Goal: Task Accomplishment & Management: Complete application form

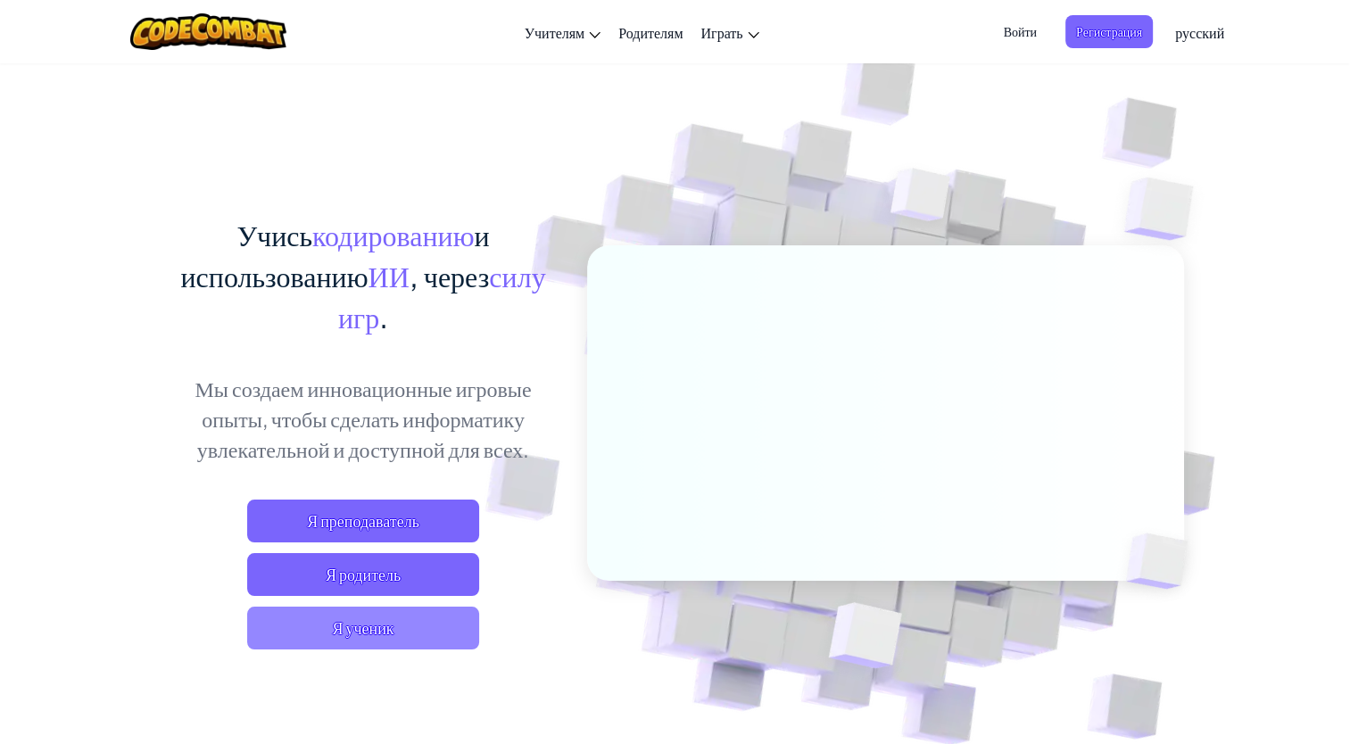
click at [426, 624] on span "Я ученик" at bounding box center [363, 628] width 232 height 43
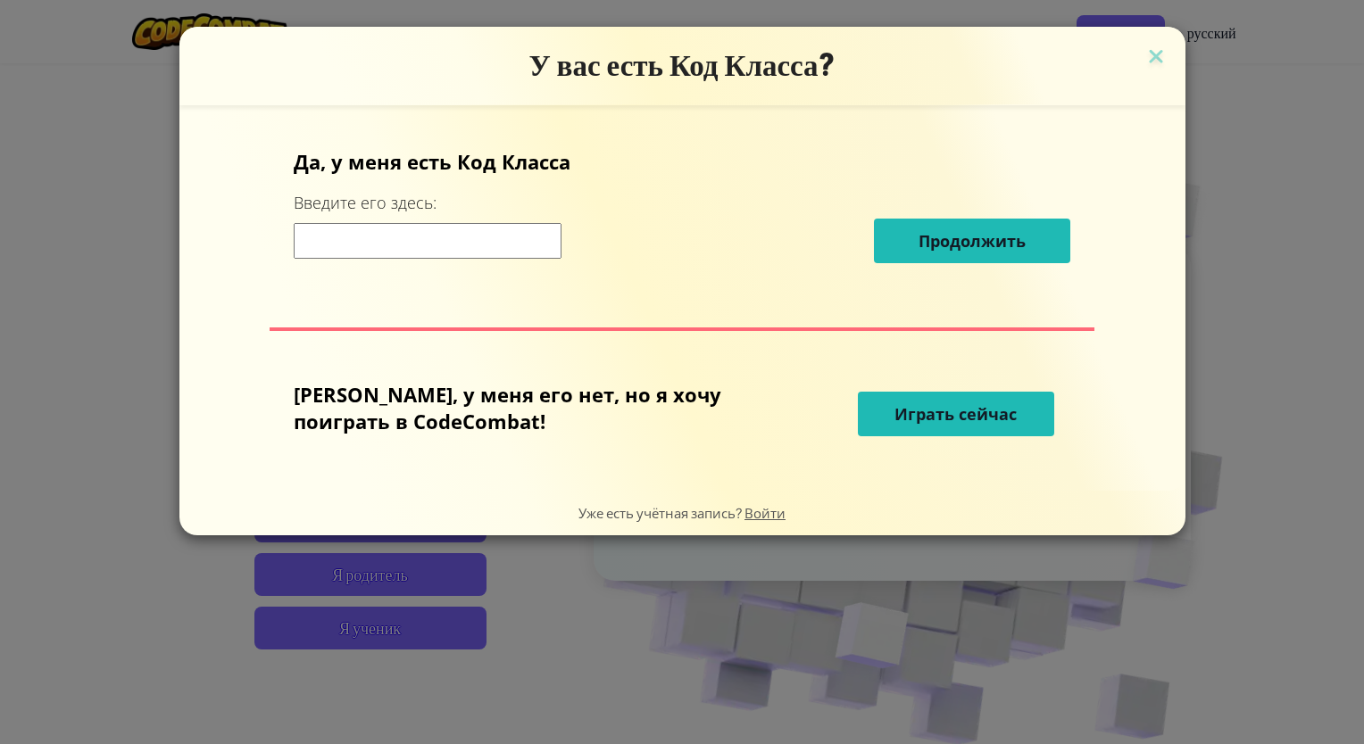
click at [552, 245] on input at bounding box center [428, 241] width 268 height 36
click at [536, 228] on input at bounding box center [428, 241] width 268 height 36
type input "e"
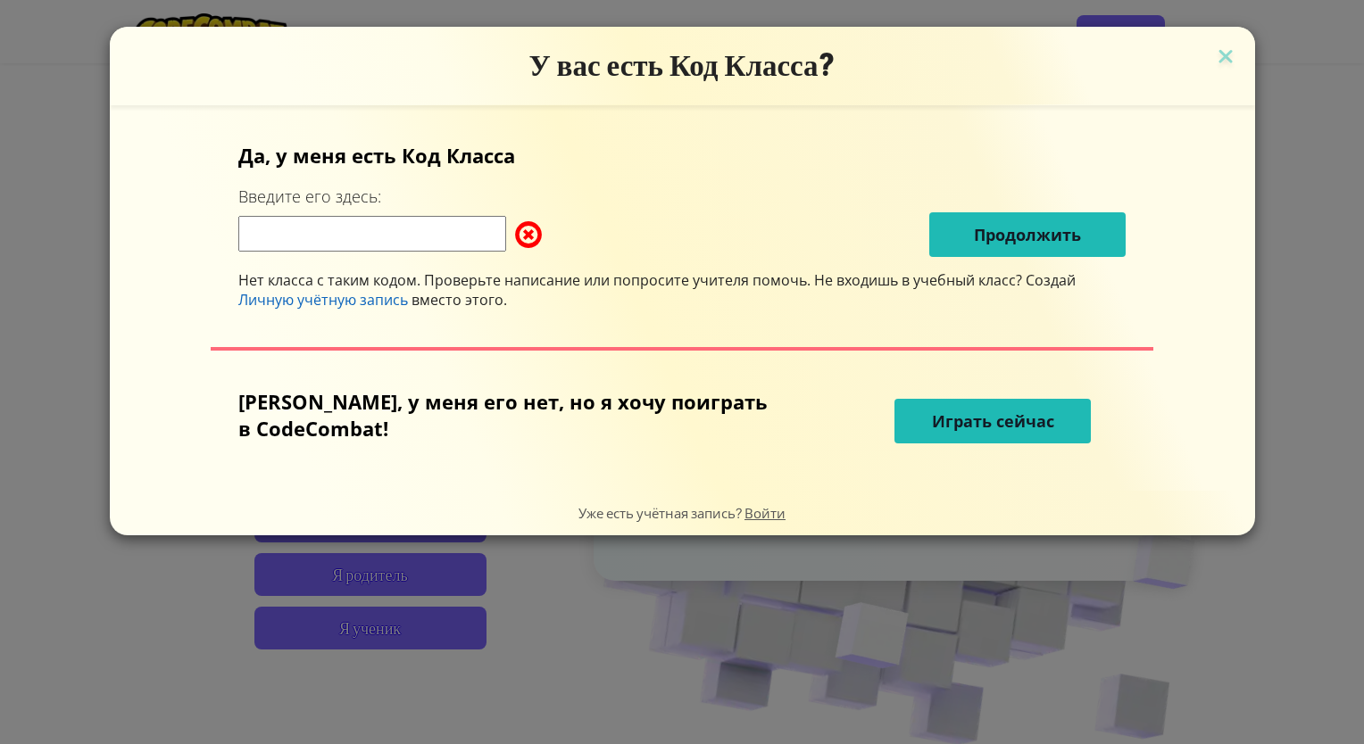
click at [461, 234] on input at bounding box center [372, 234] width 268 height 36
type input "e"
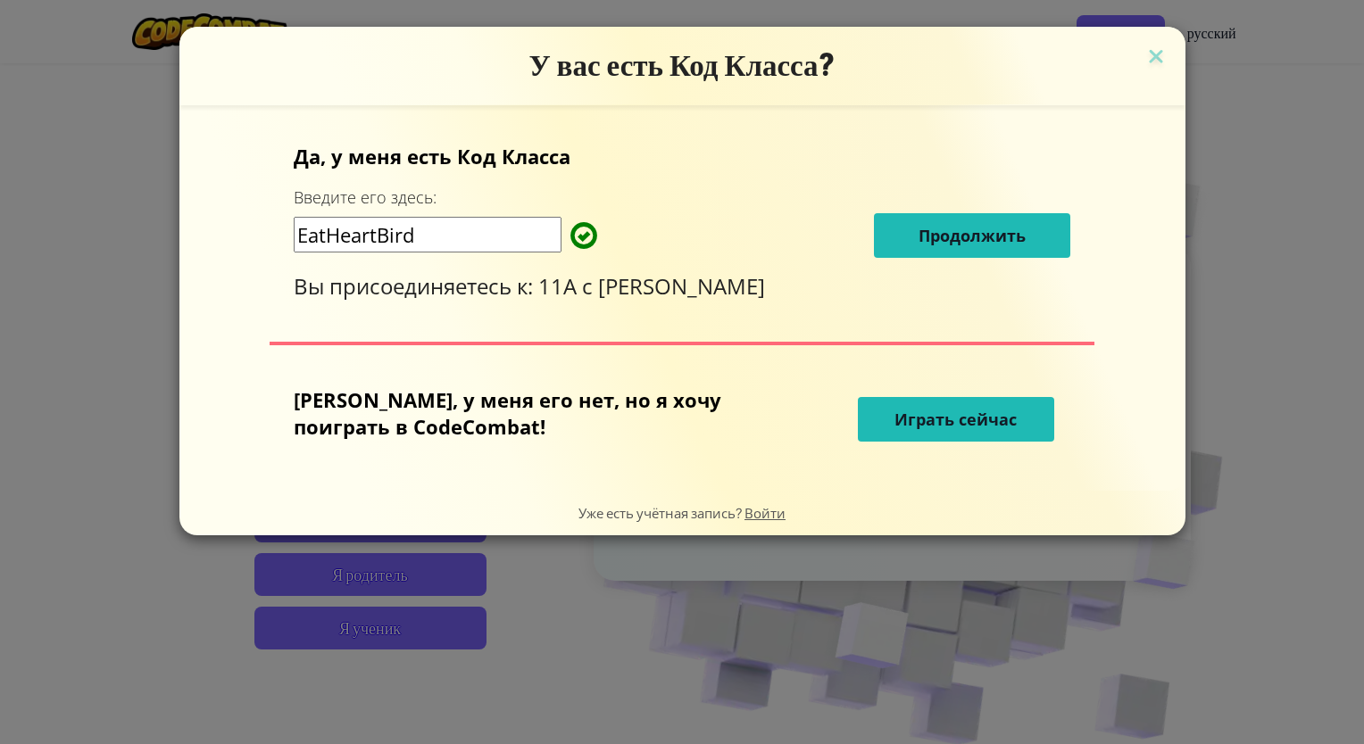
type input "EatHeartBird"
click at [946, 230] on span "Продолжить" at bounding box center [971, 235] width 107 height 21
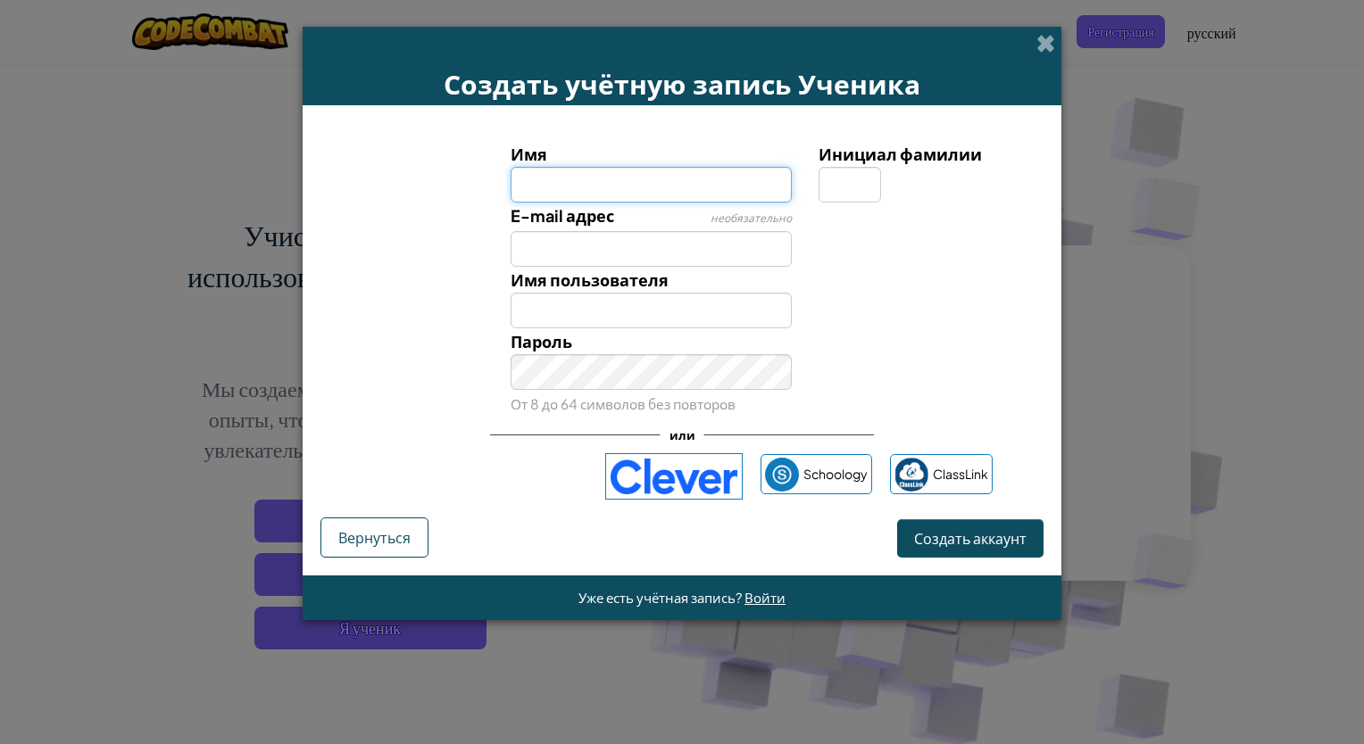
click at [591, 178] on input "Имя" at bounding box center [652, 185] width 282 height 36
type input "ademau"
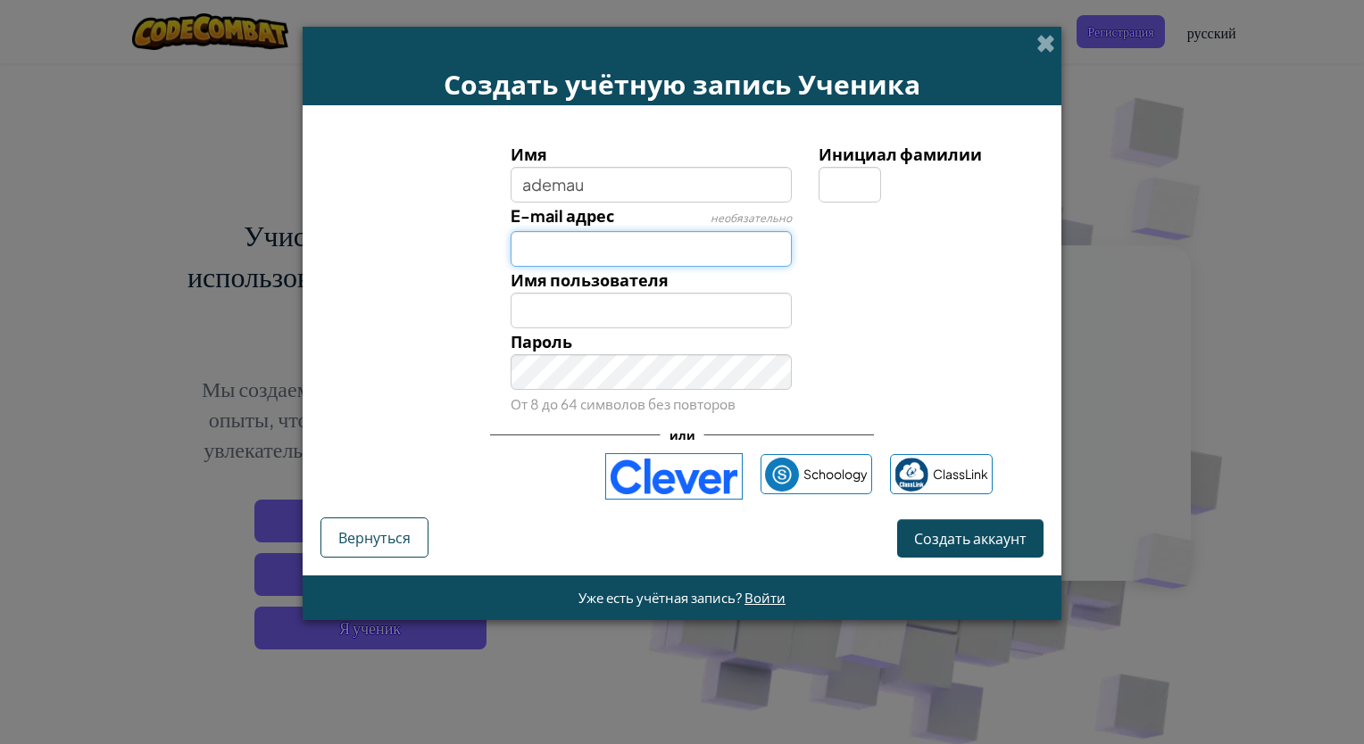
type input "Ademau"
click at [653, 242] on input "E-mail адрес" at bounding box center [652, 249] width 282 height 36
type input "[EMAIL_ADDRESS][DOMAIN_NAME]"
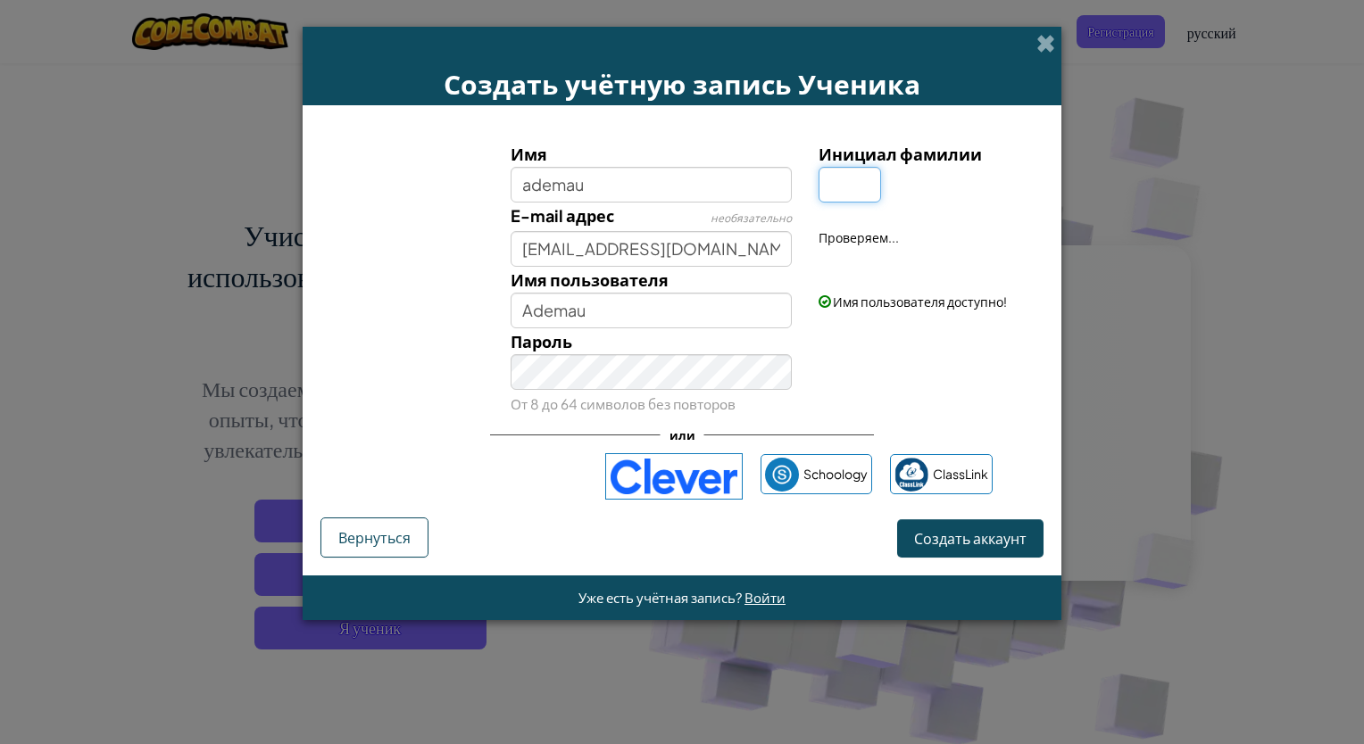
click at [855, 173] on input "Инициал фамилии" at bounding box center [849, 185] width 62 height 36
type input "g"
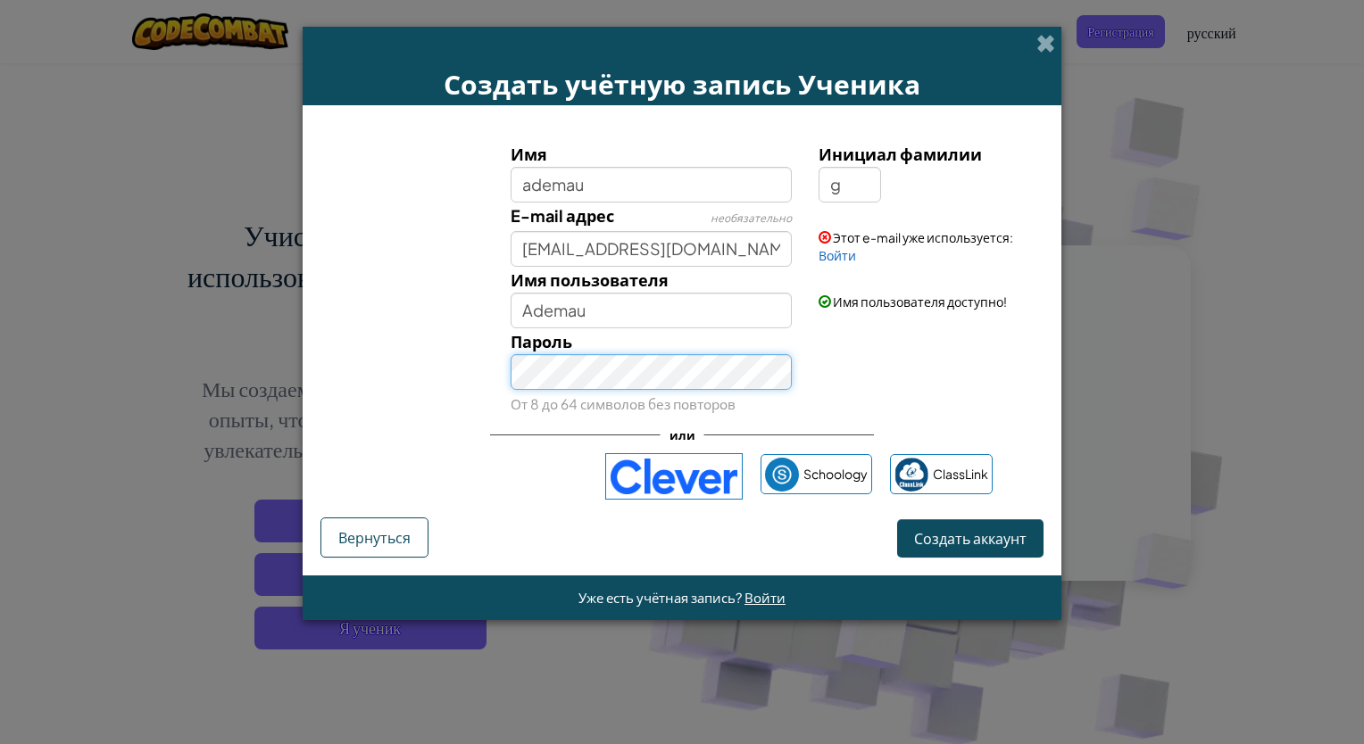
type input "AdemauG"
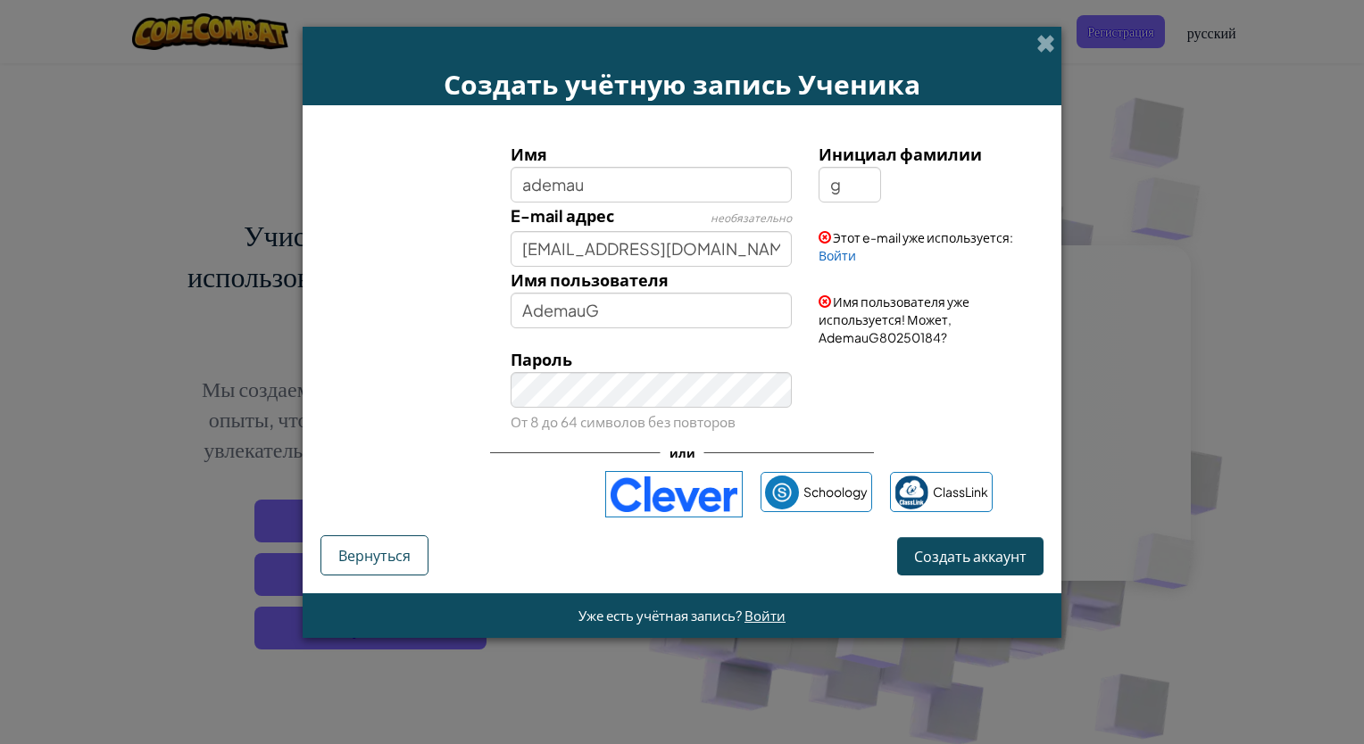
click at [877, 340] on span "Имя пользователя уже используется! Может, AdemauG80250184?" at bounding box center [893, 320] width 151 height 52
click at [960, 551] on span "Создать аккаунт" at bounding box center [970, 556] width 112 height 19
click at [984, 556] on button "Создать аккаунт" at bounding box center [970, 556] width 146 height 38
click at [833, 257] on link "Войти" at bounding box center [836, 255] width 37 height 16
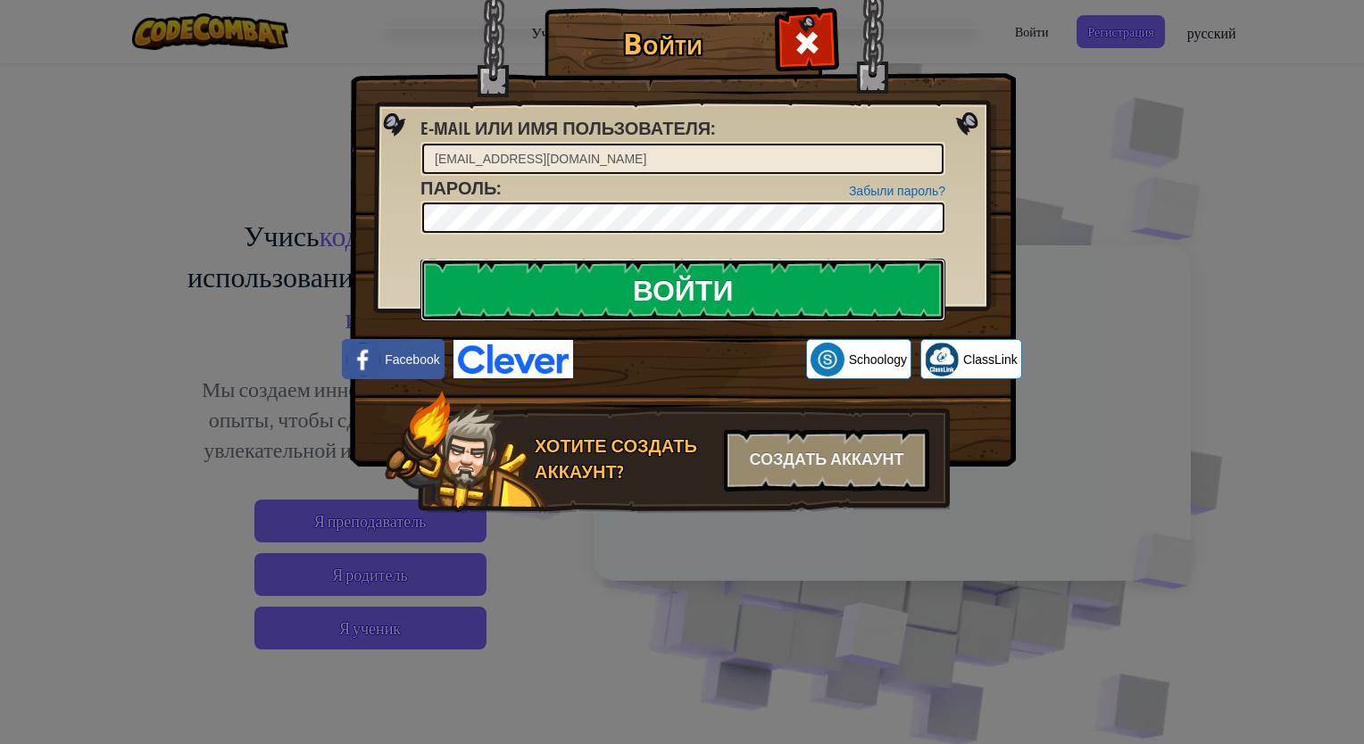
click at [685, 295] on input "Войти" at bounding box center [682, 290] width 525 height 62
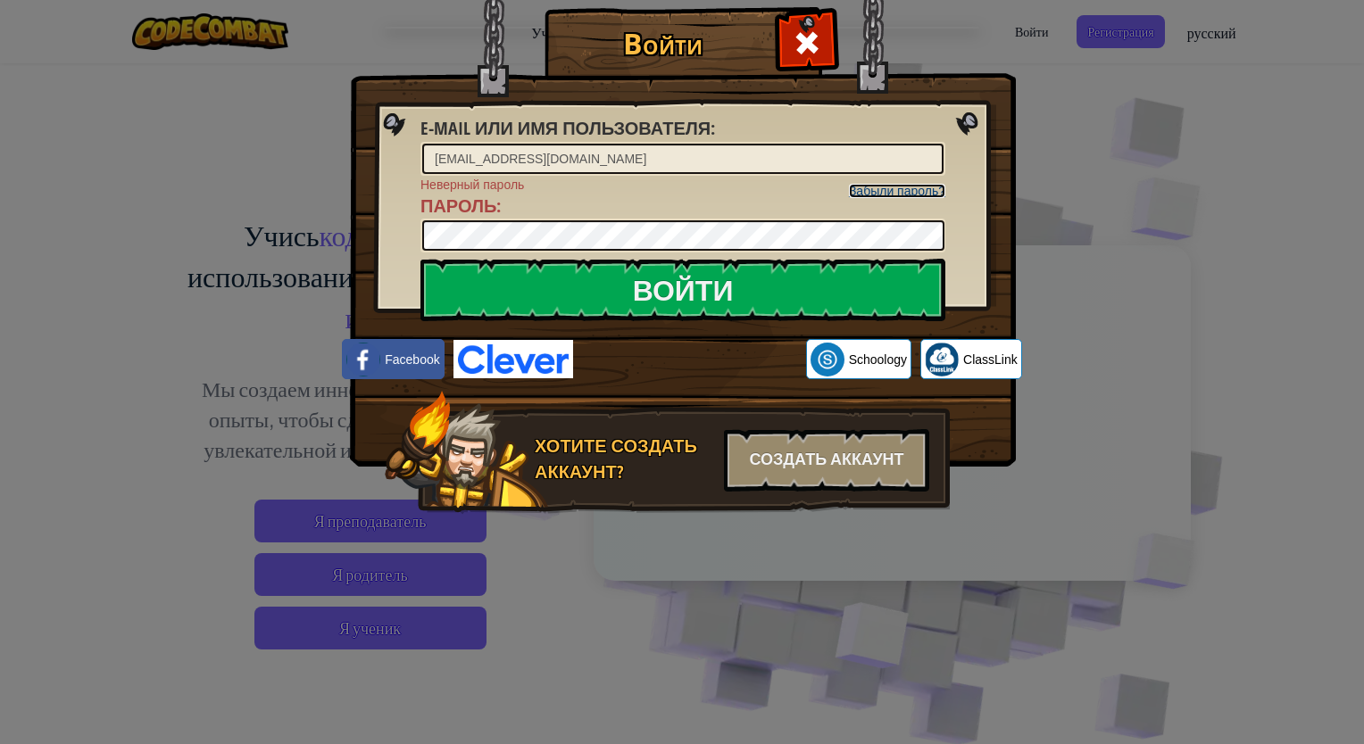
click at [914, 187] on link "Забыли пароль?" at bounding box center [897, 191] width 96 height 14
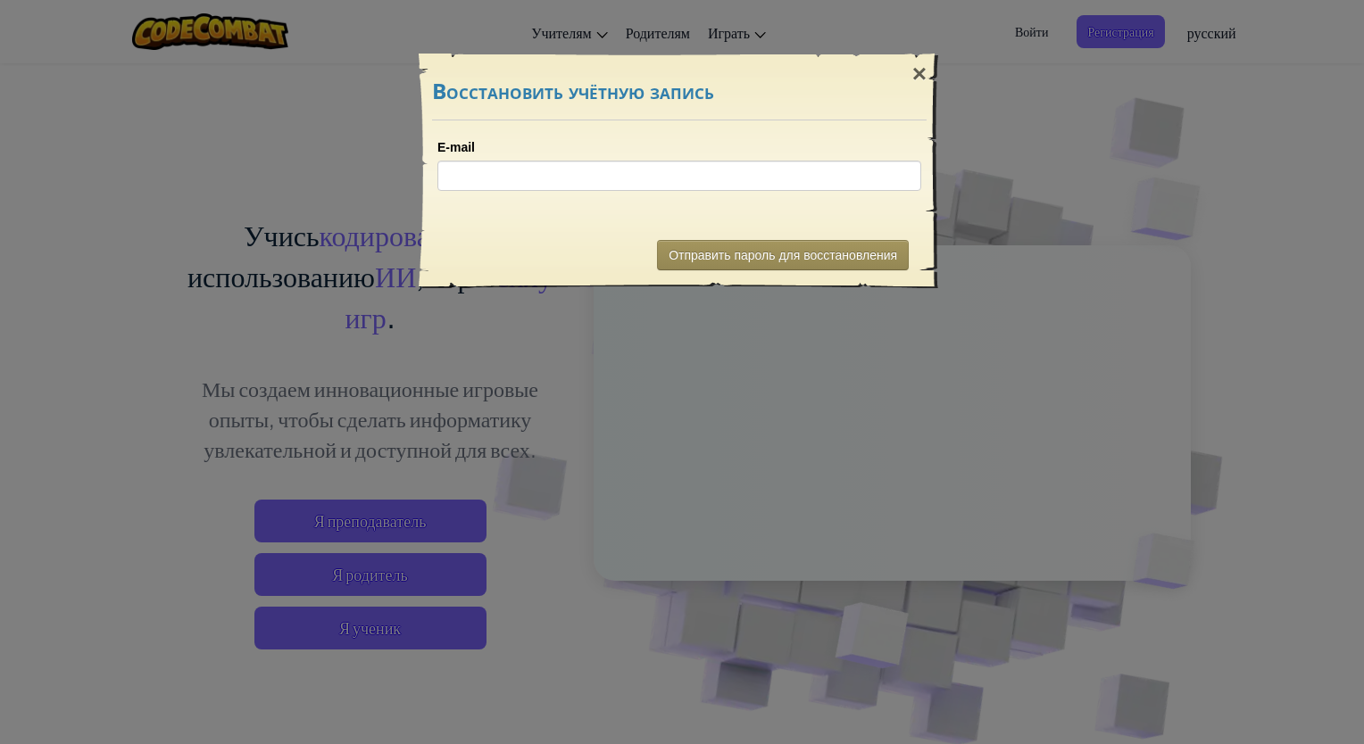
click at [828, 193] on div "E-mail" at bounding box center [678, 171] width 519 height 102
click at [840, 176] on input "E-mail" at bounding box center [679, 176] width 484 height 30
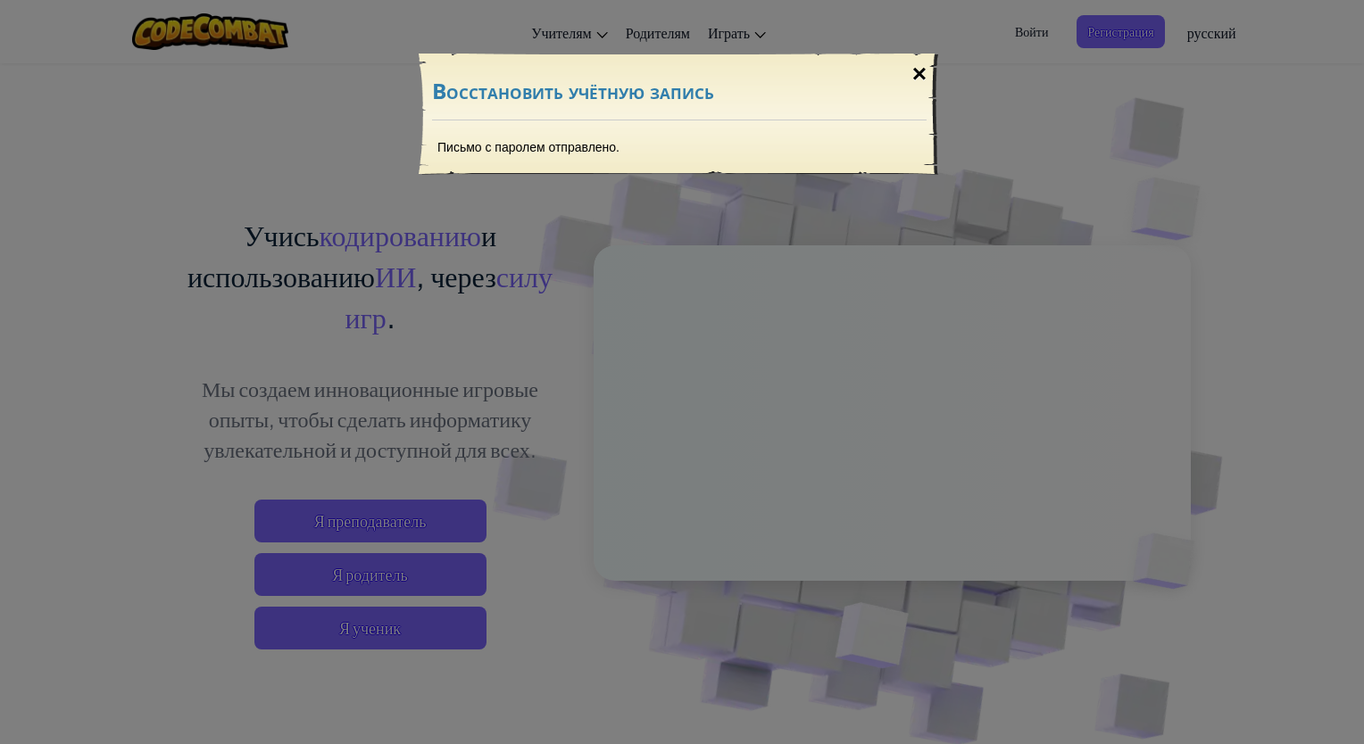
click at [925, 72] on div "×" at bounding box center [919, 74] width 41 height 52
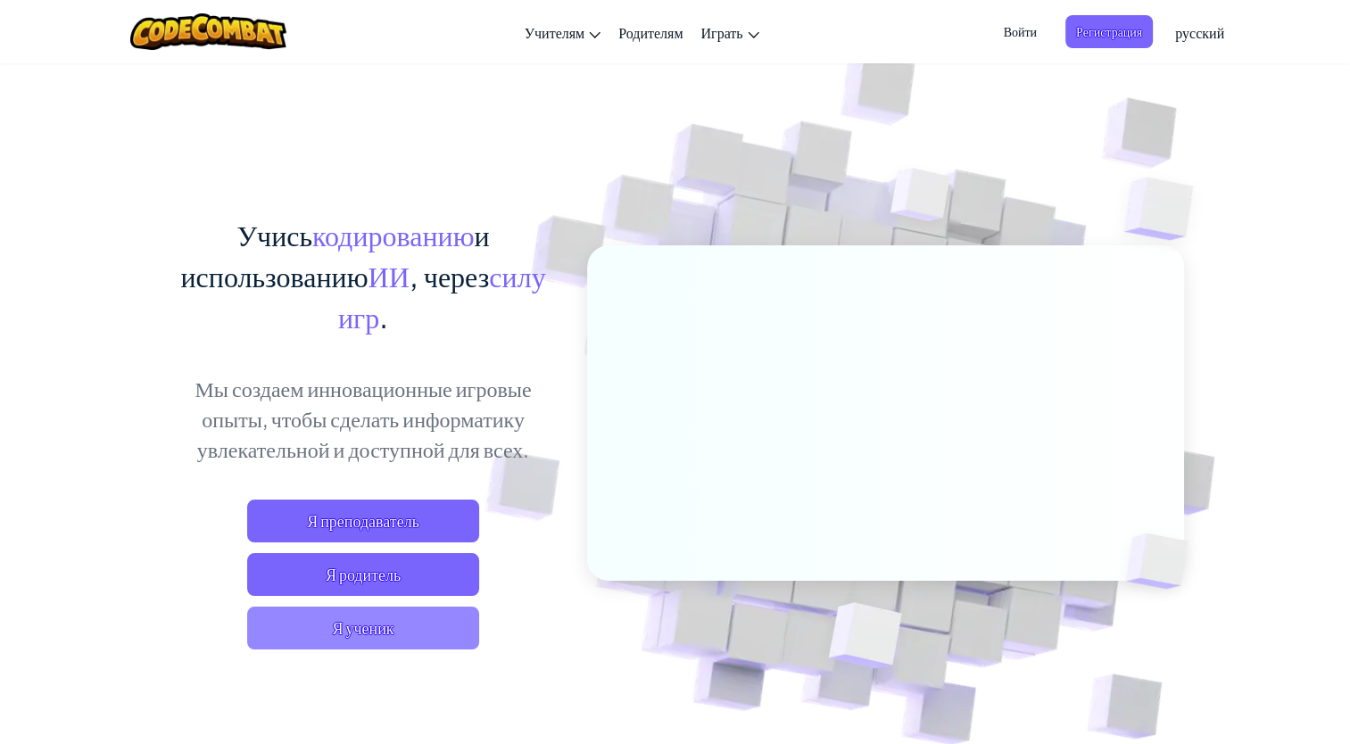
click at [354, 640] on span "Я ученик" at bounding box center [363, 628] width 232 height 43
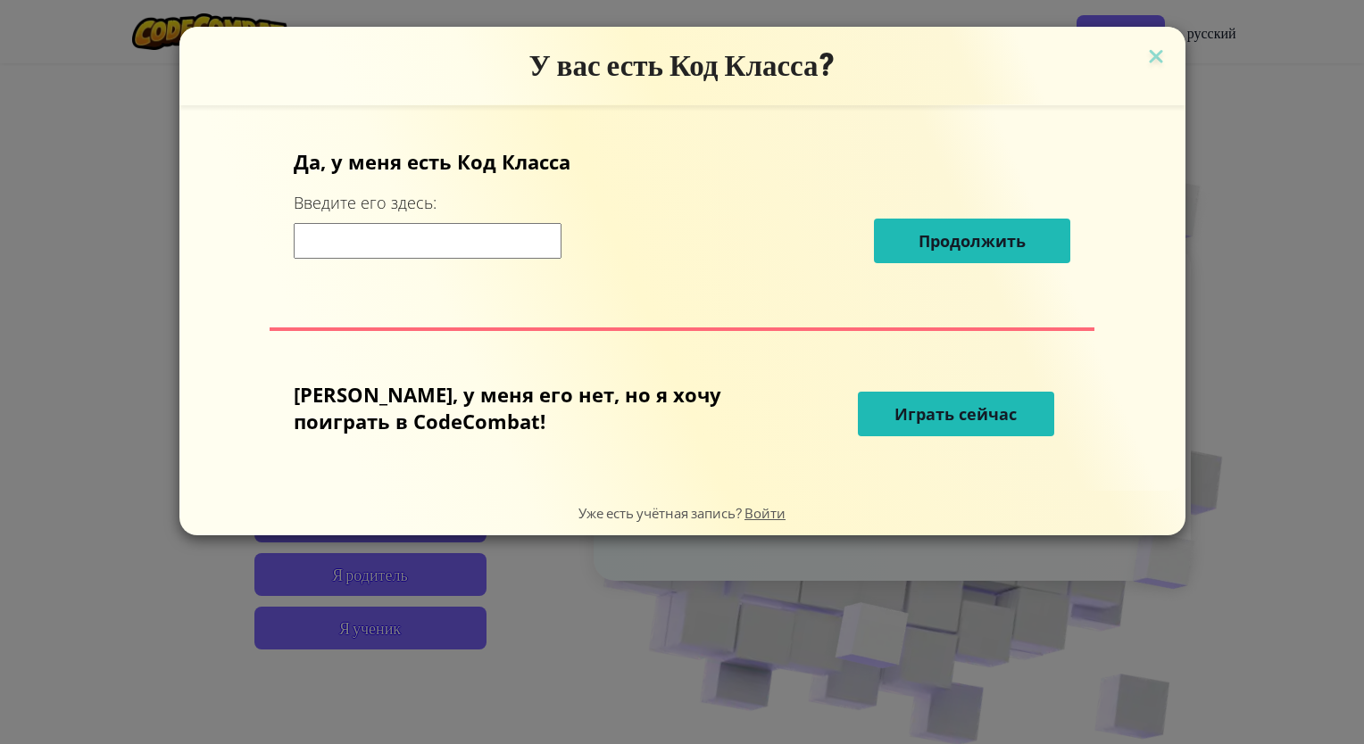
click at [518, 230] on input at bounding box center [428, 241] width 268 height 36
type input "EatHeartBird"
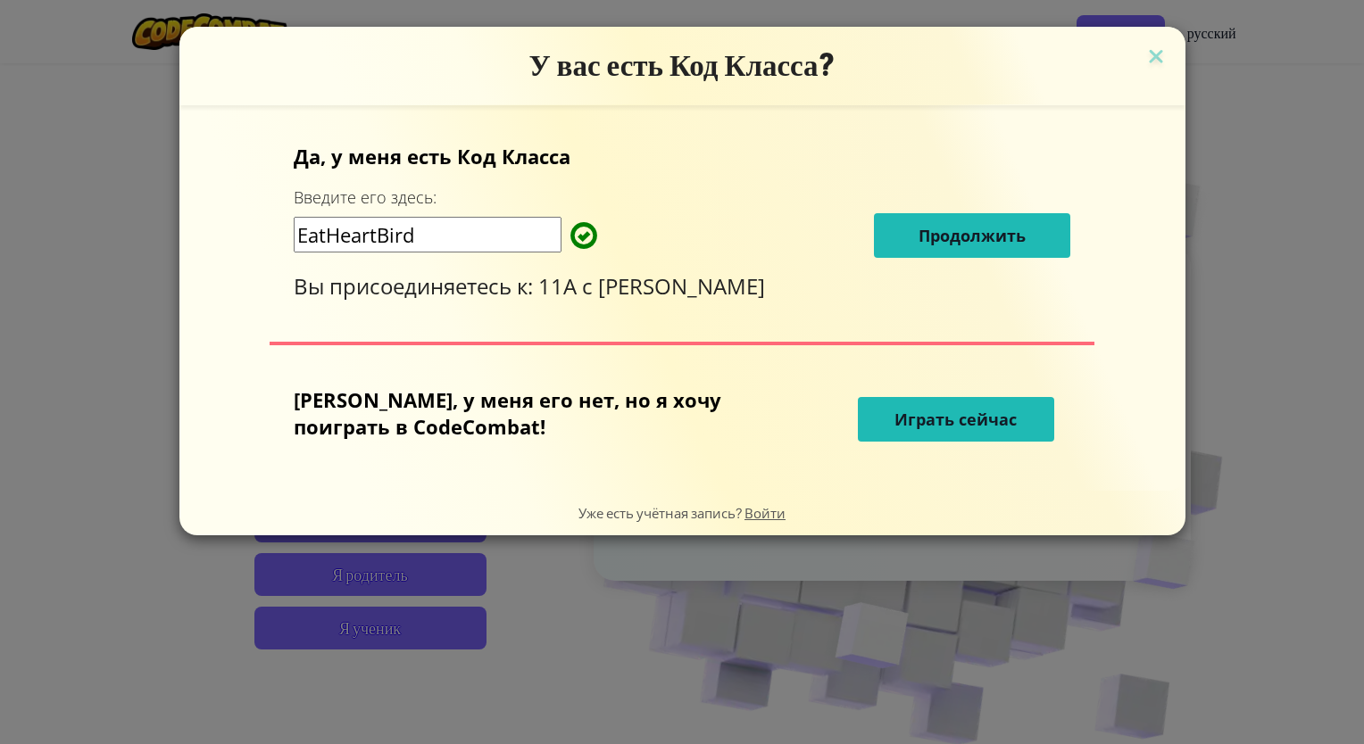
click at [883, 257] on button "Продолжить" at bounding box center [972, 235] width 196 height 45
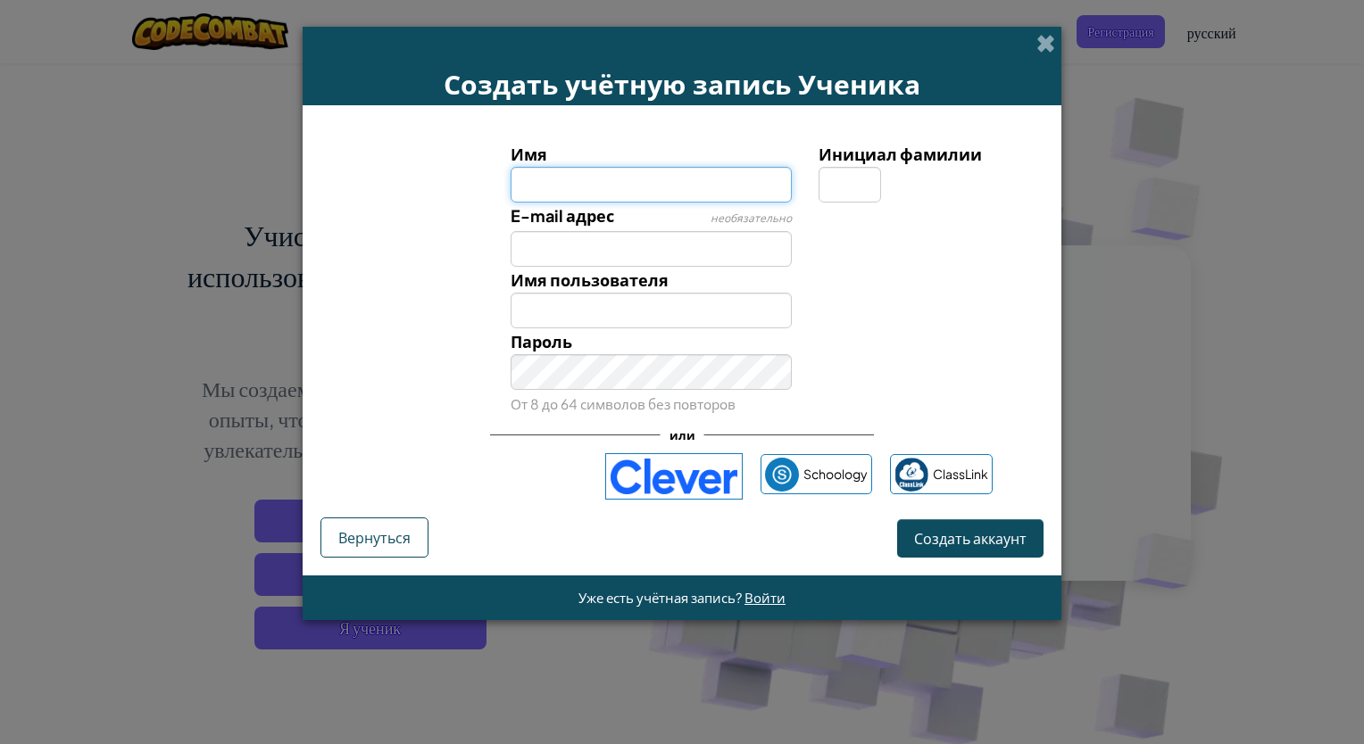
click at [637, 193] on input "Имя" at bounding box center [652, 185] width 282 height 36
type input "ademau"
type input "g"
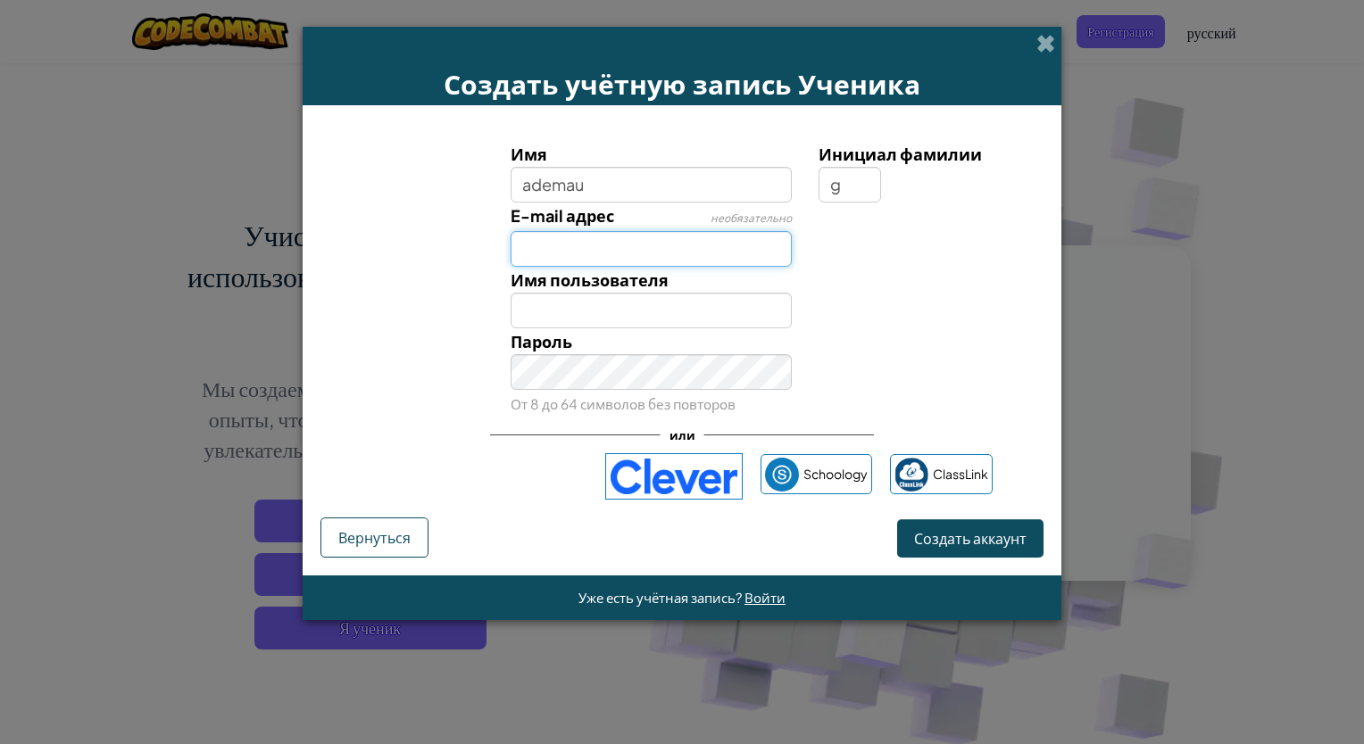
type input "[EMAIL_ADDRESS][DOMAIN_NAME]"
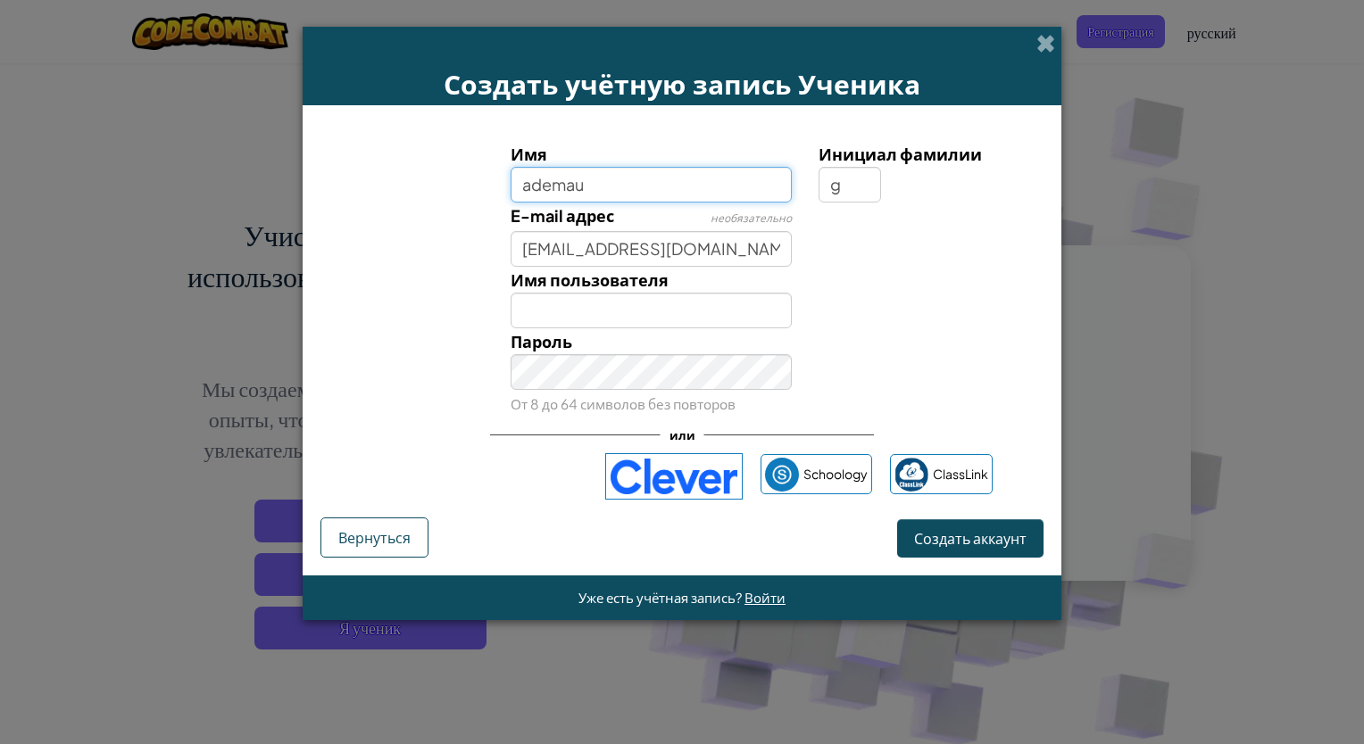
type input "AdemauG"
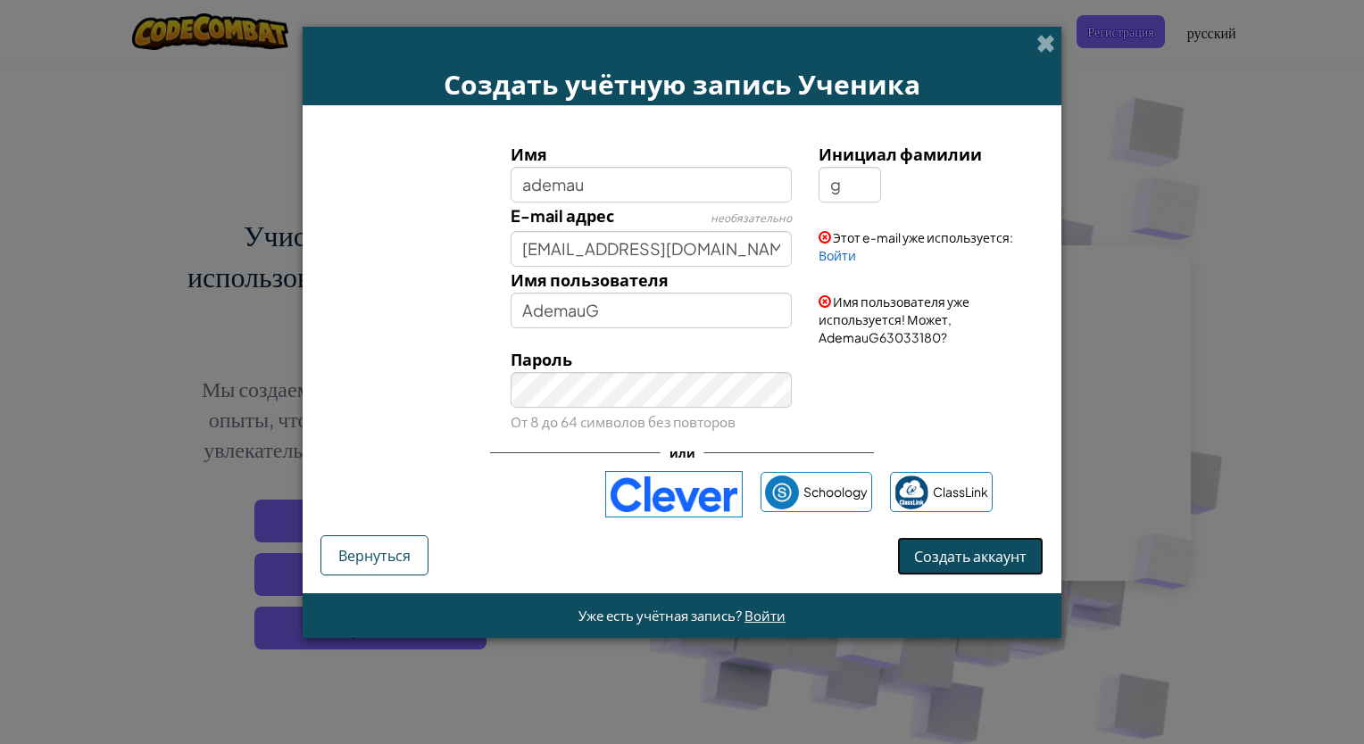
click at [950, 552] on span "Создать аккаунт" at bounding box center [970, 556] width 112 height 19
click at [949, 549] on button "Создать аккаунт" at bounding box center [970, 556] width 146 height 38
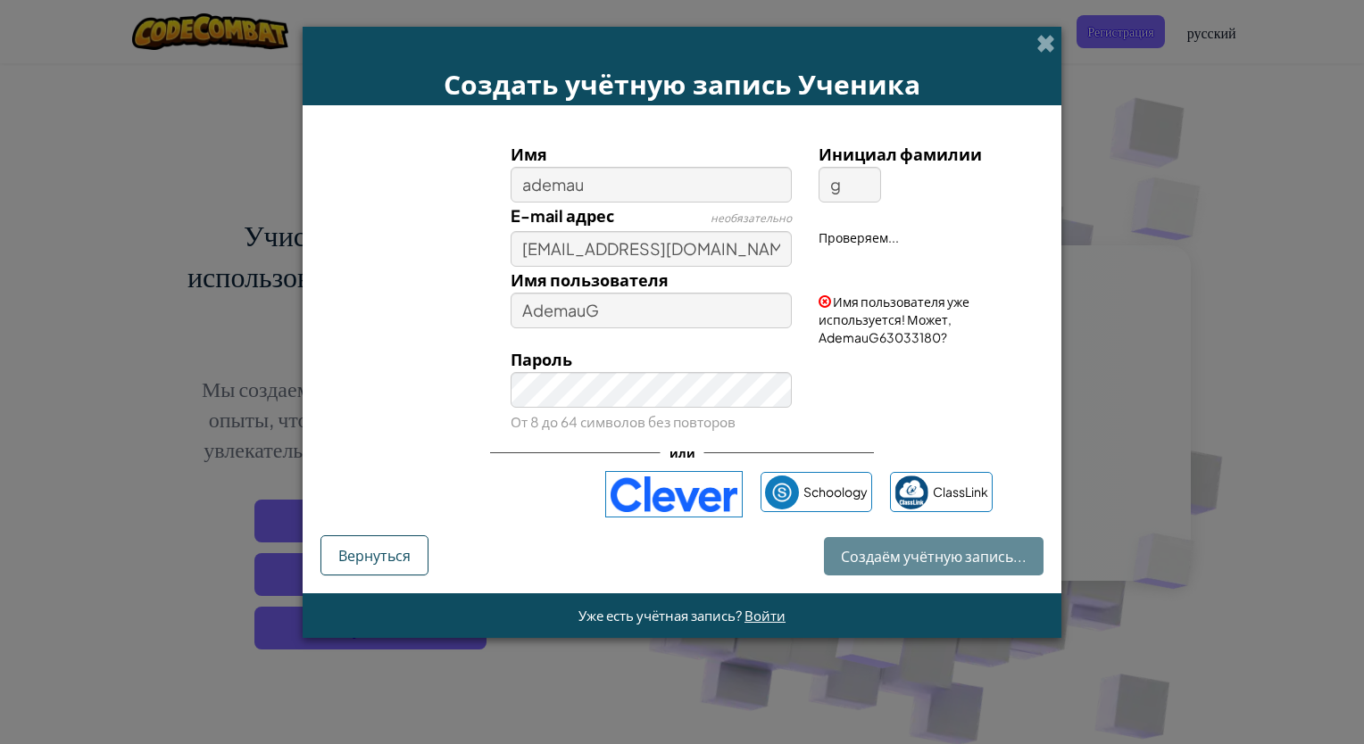
click at [949, 549] on div "Создаём учётную запись... Вернуться" at bounding box center [681, 555] width 723 height 40
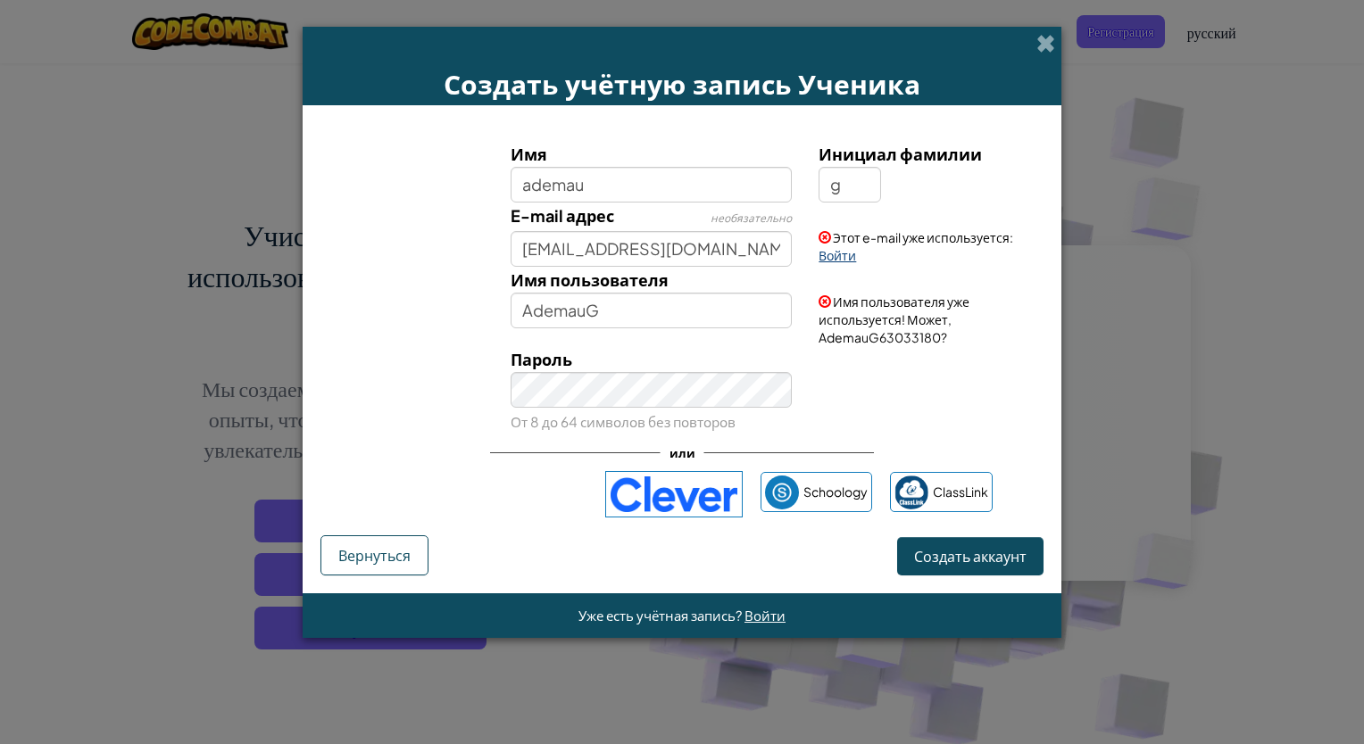
click at [834, 253] on link "Войти" at bounding box center [836, 255] width 37 height 16
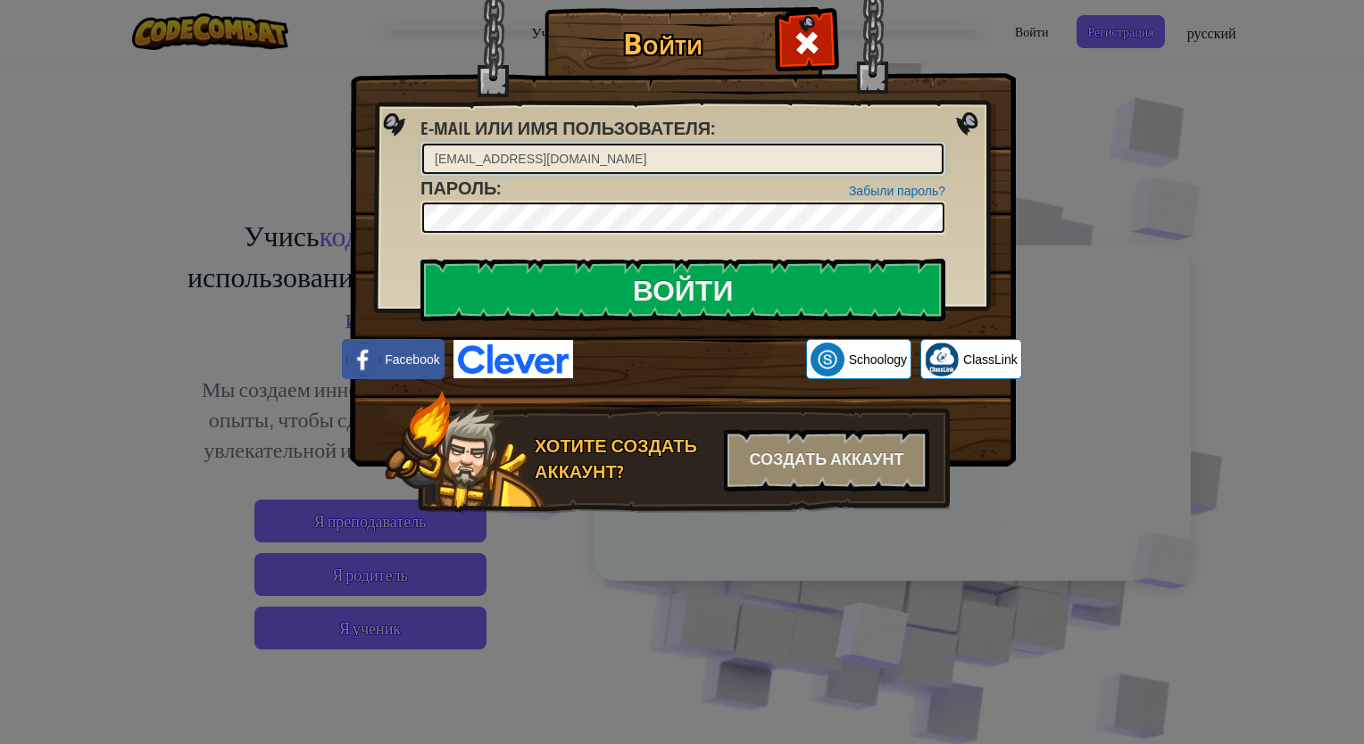
drag, startPoint x: 801, startPoint y: 167, endPoint x: 801, endPoint y: 187, distance: 19.7
click at [800, 177] on form "E-mail или имя пользователя : [EMAIL_ADDRESS][DOMAIN_NAME] Забыли пароль? Парол…" at bounding box center [682, 175] width 525 height 119
type input "AdemauG"
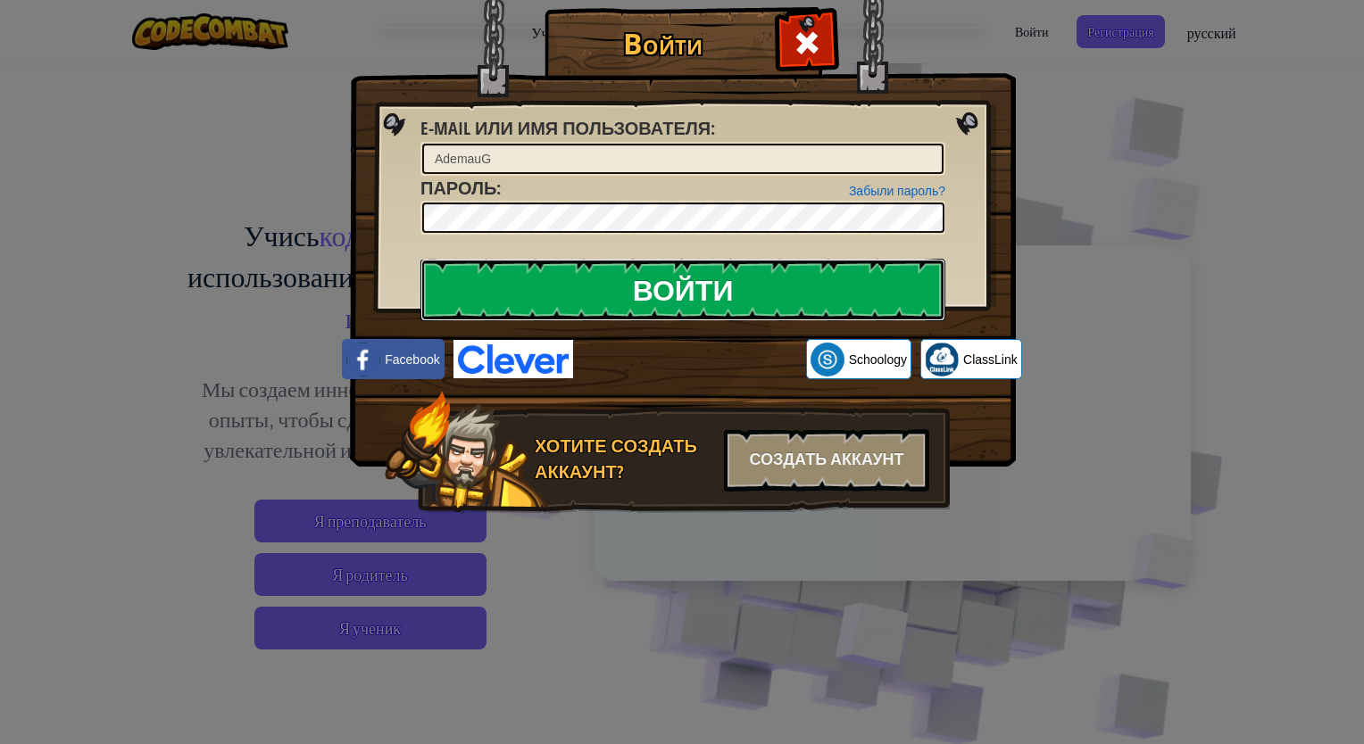
click at [771, 303] on input "Войти" at bounding box center [682, 290] width 525 height 62
